Goal: Check status: Check status

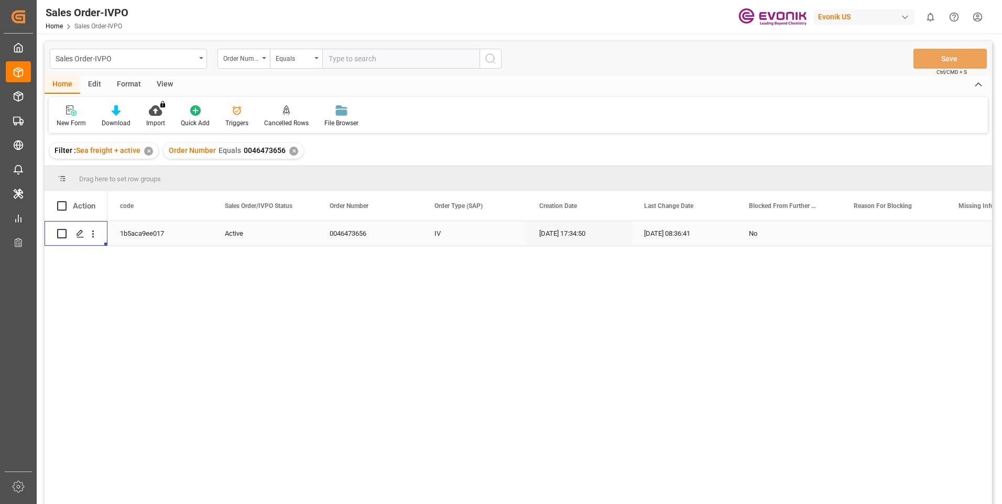
click at [347, 58] on input "text" at bounding box center [400, 59] width 157 height 20
paste input "0046466726"
type input "0046466726"
click at [485, 58] on icon "search button" at bounding box center [490, 58] width 13 height 13
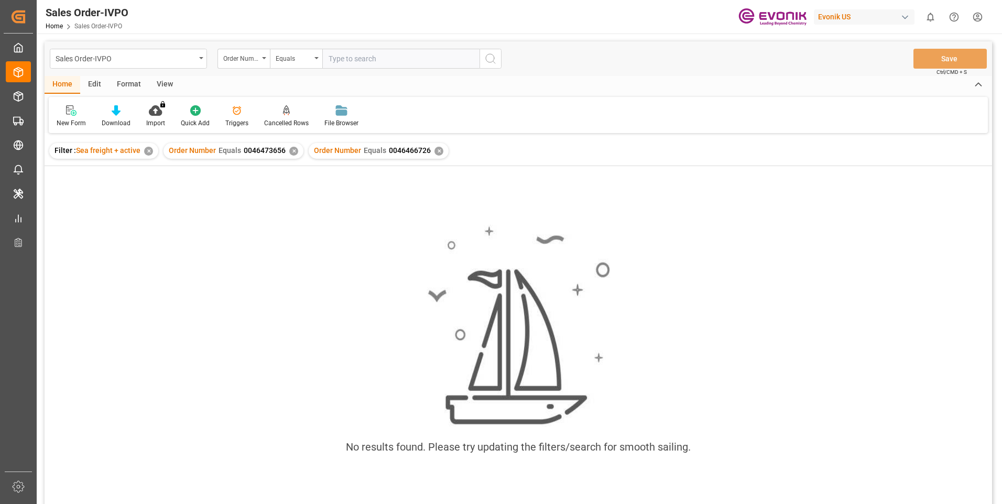
click at [291, 154] on div "✕" at bounding box center [293, 151] width 9 height 9
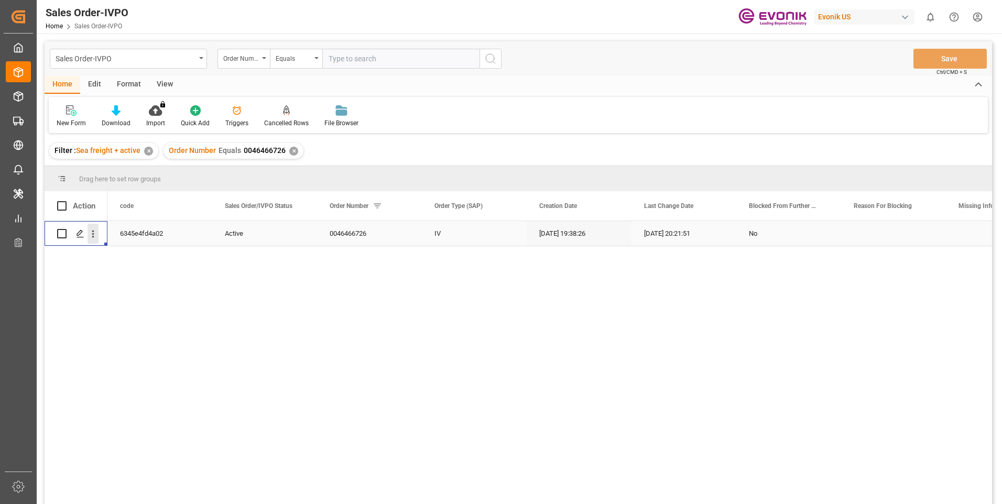
click at [91, 236] on icon "open menu" at bounding box center [92, 233] width 11 height 11
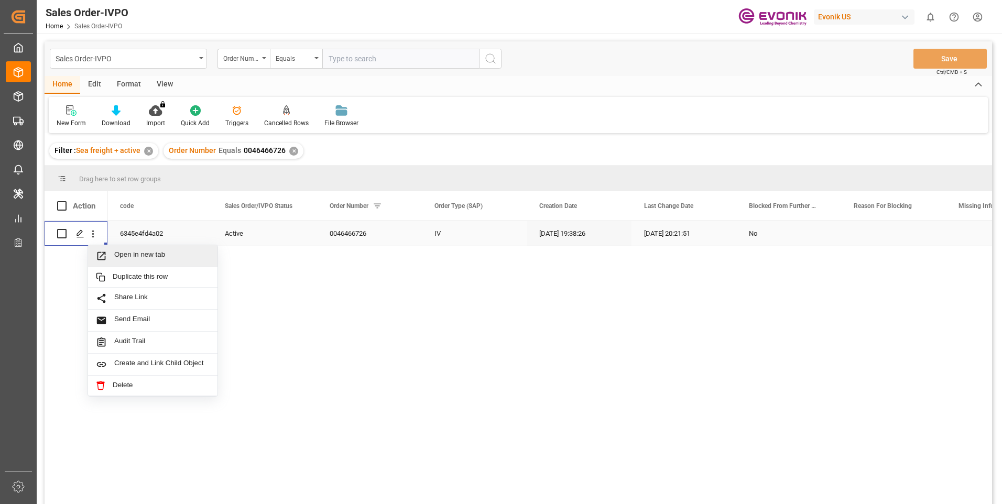
click at [126, 249] on div "Open in new tab" at bounding box center [152, 256] width 129 height 22
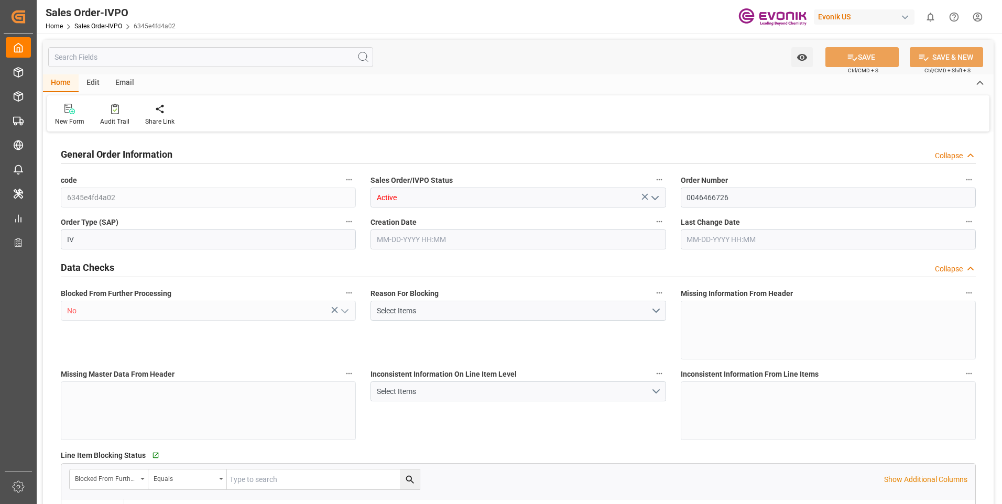
type input "INNSA"
type input "0"
type input "1"
type input "800.968"
type input "[DATE] 19:38"
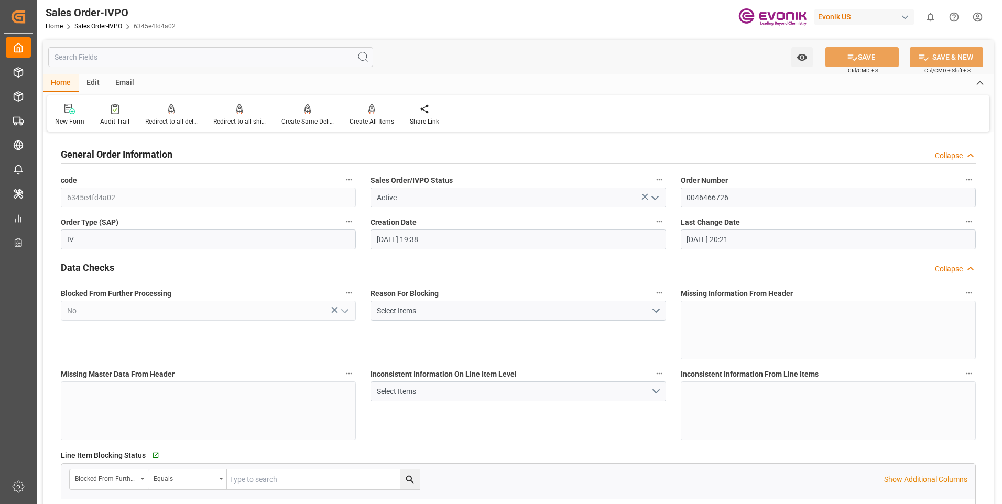
type input "[DATE] 20:21"
click at [119, 52] on input "text" at bounding box center [210, 57] width 325 height 20
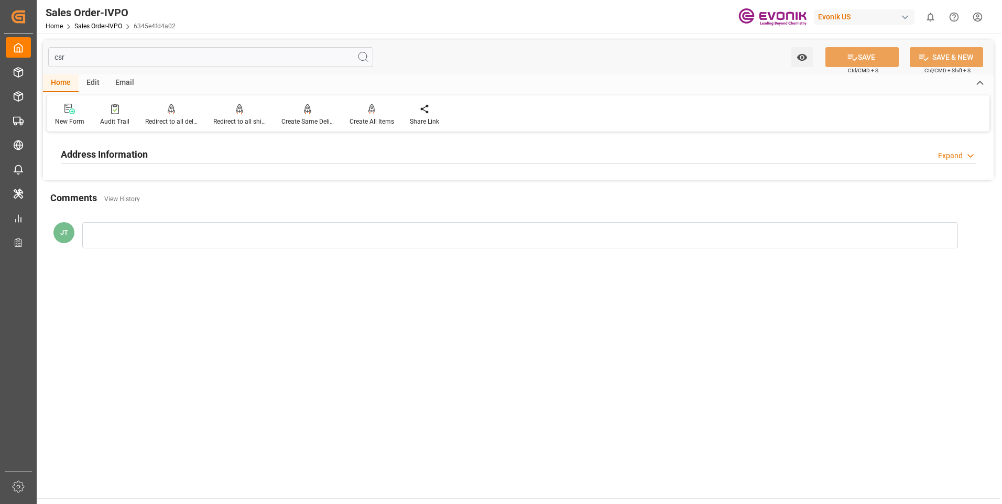
type input "csr"
click at [173, 156] on div "Address Information Expand" at bounding box center [518, 154] width 915 height 20
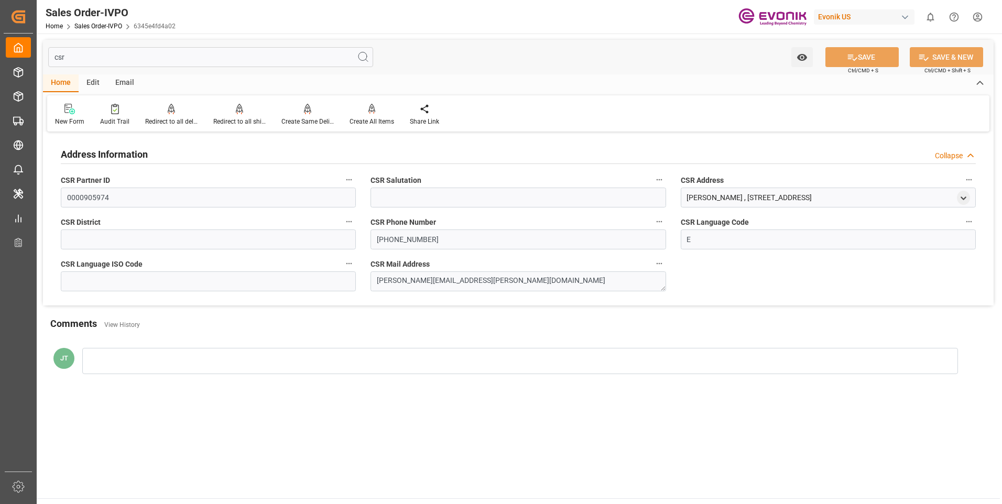
click at [332, 410] on main "csr Watch Option SAVE Ctrl/CMD + S SAVE & NEW Ctrl/CMD + Shift + S Home Edit Em…" at bounding box center [518, 266] width 963 height 465
